Goal: Information Seeking & Learning: Learn about a topic

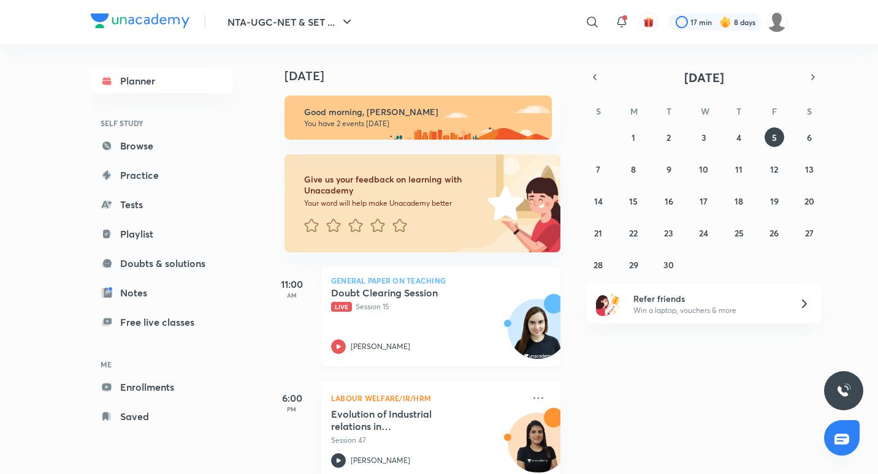
click at [452, 331] on div "Doubt Clearing Session Live Session 15 [PERSON_NAME]" at bounding box center [427, 320] width 192 height 67
